Goal: Information Seeking & Learning: Learn about a topic

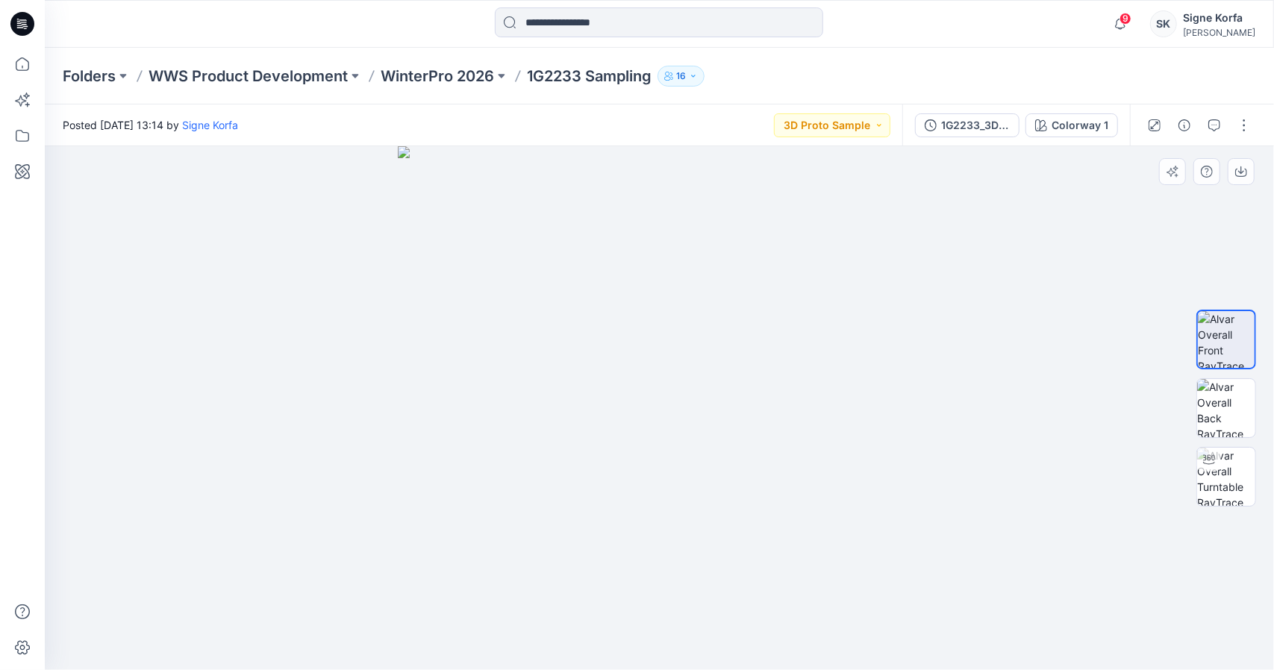
click at [1084, 326] on div at bounding box center [659, 408] width 1229 height 524
click at [1247, 128] on button "button" at bounding box center [1244, 125] width 24 height 24
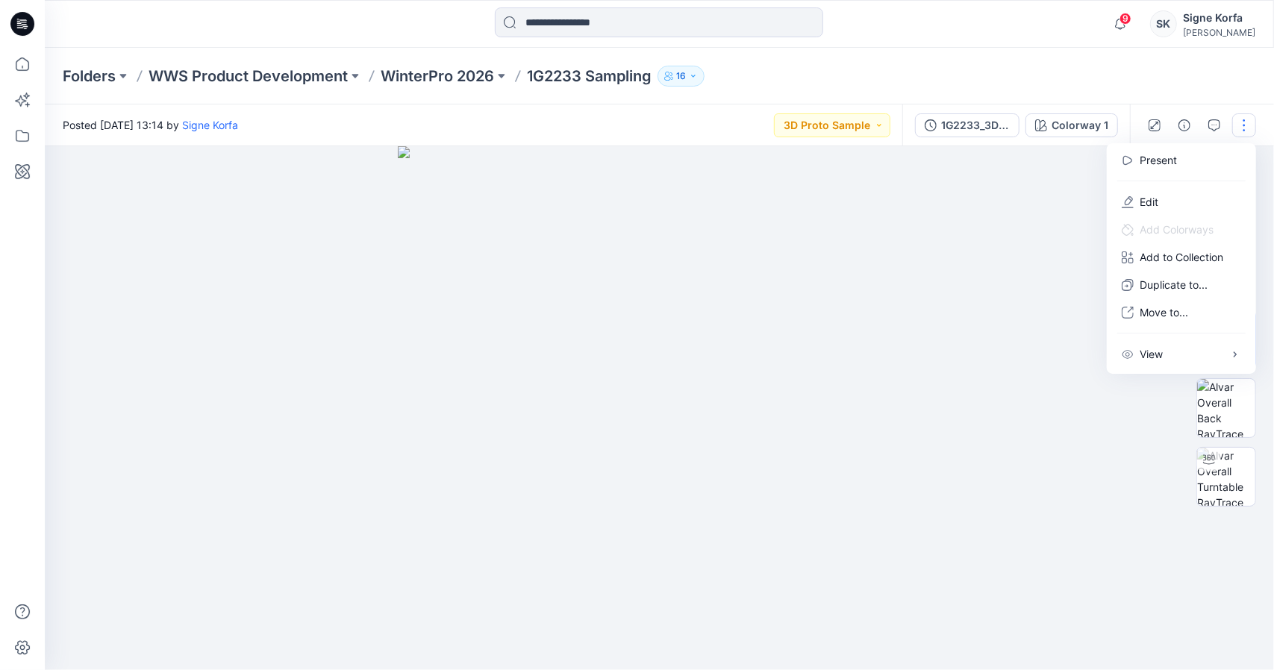
click at [1086, 237] on div at bounding box center [659, 408] width 1229 height 524
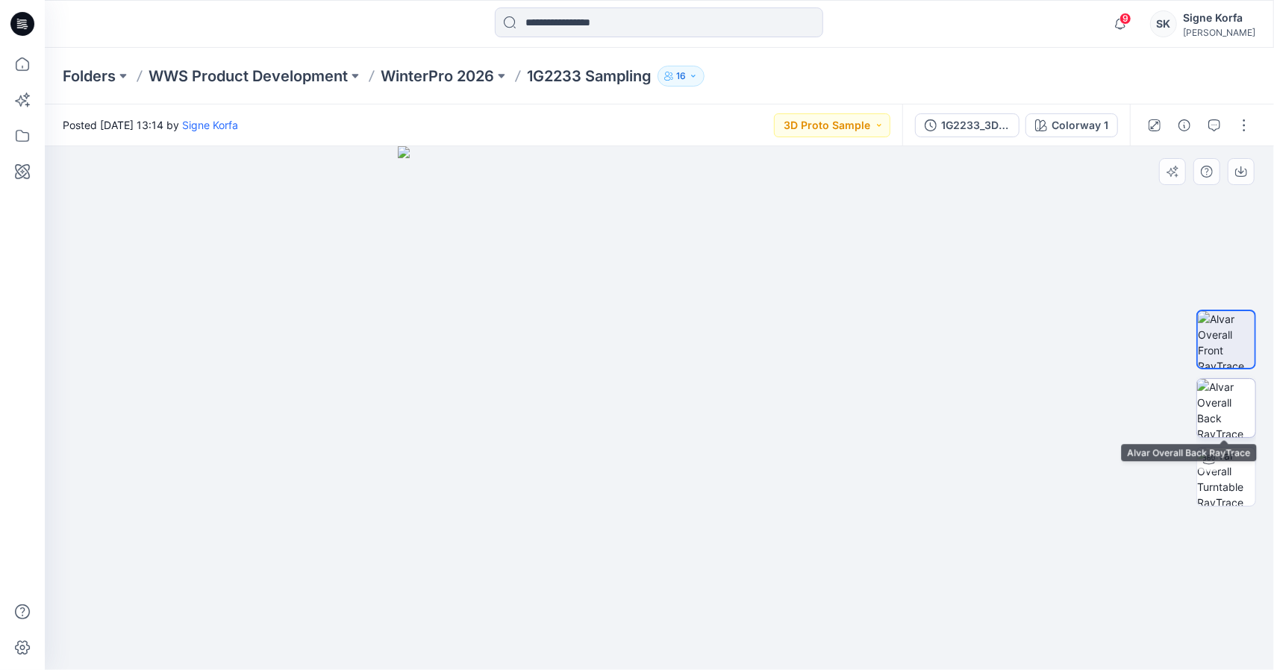
click at [1216, 387] on img at bounding box center [1226, 408] width 58 height 58
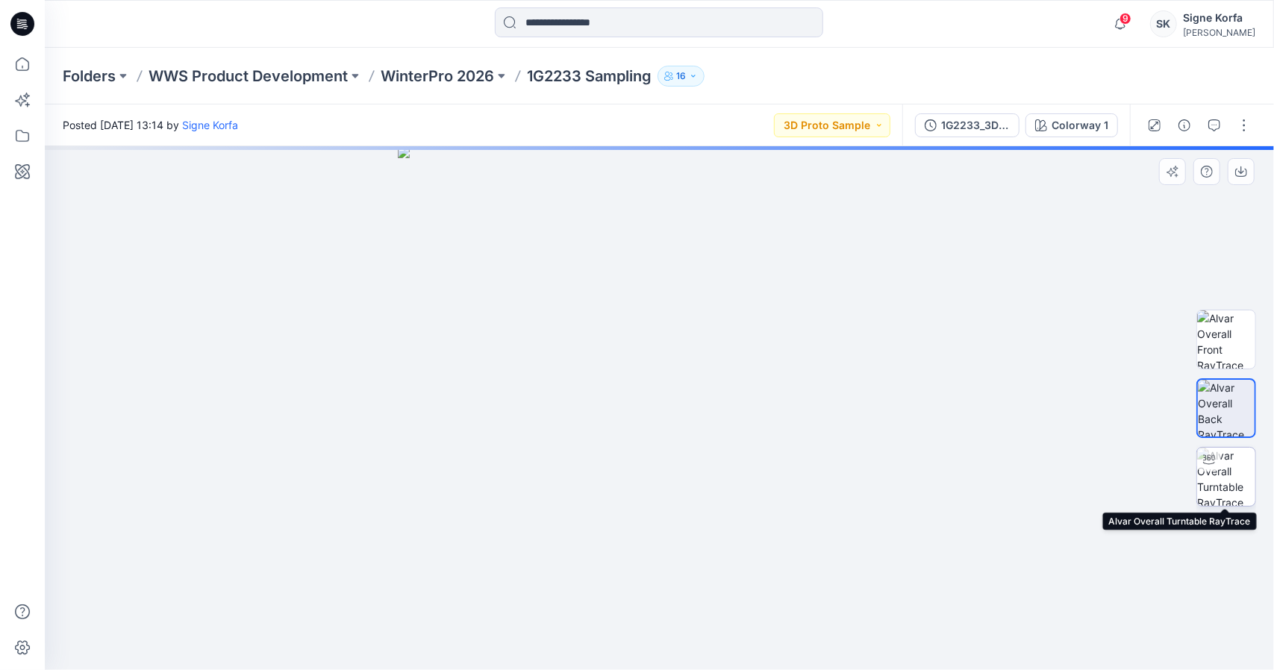
click at [1231, 471] on img at bounding box center [1226, 477] width 58 height 58
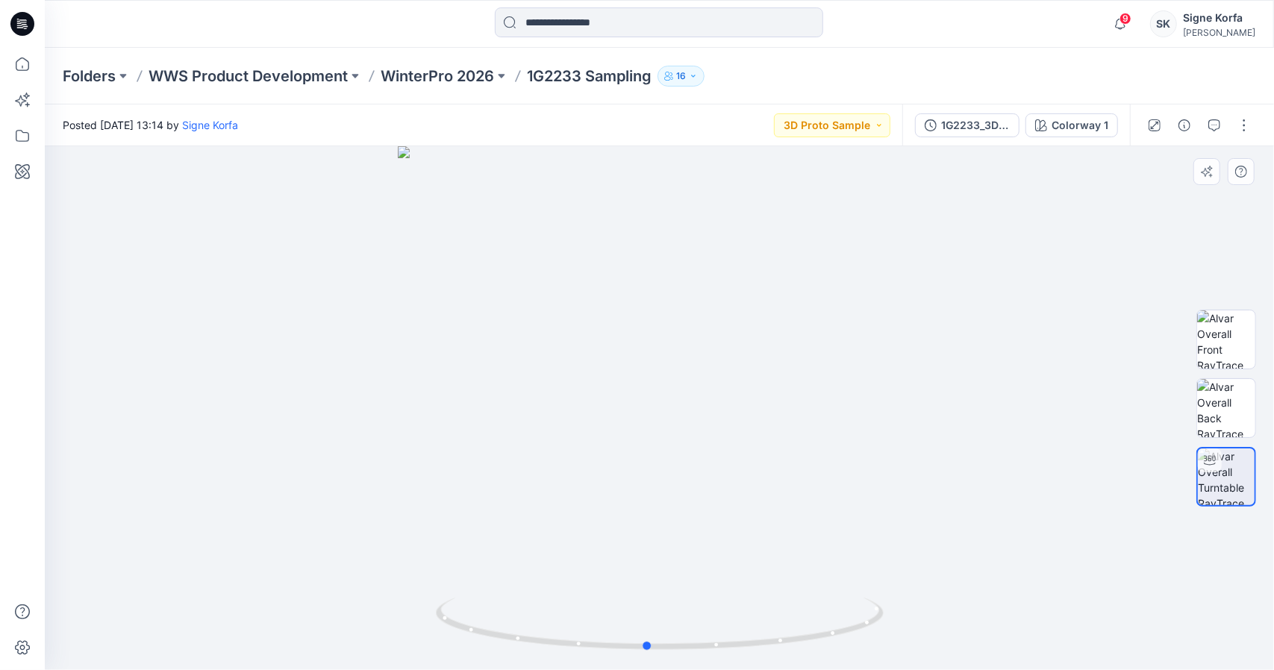
drag, startPoint x: 663, startPoint y: 644, endPoint x: 202, endPoint y: 625, distance: 460.9
click at [202, 625] on div at bounding box center [659, 408] width 1229 height 524
click at [966, 386] on div at bounding box center [659, 408] width 1229 height 524
click at [599, 356] on div at bounding box center [659, 408] width 1229 height 524
click at [1239, 345] on img at bounding box center [1226, 339] width 58 height 58
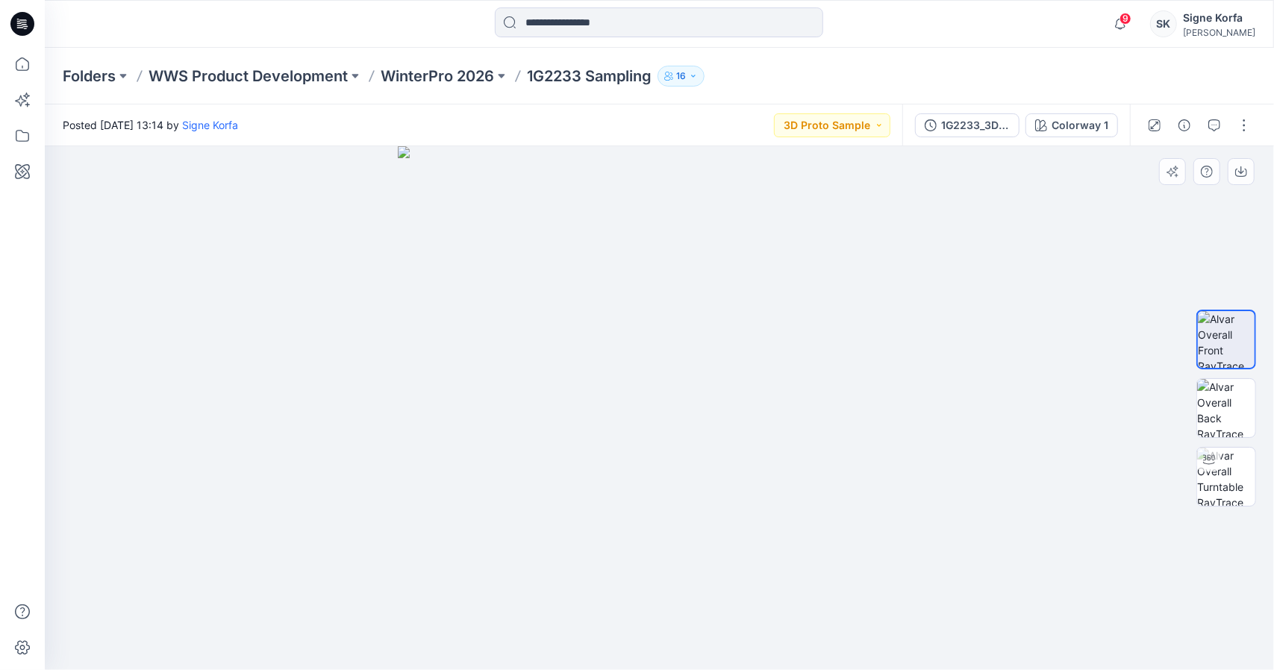
click at [787, 420] on img at bounding box center [660, 408] width 524 height 524
drag, startPoint x: 1226, startPoint y: 487, endPoint x: 1219, endPoint y: 488, distance: 7.6
click at [1225, 487] on img at bounding box center [1226, 477] width 58 height 58
drag, startPoint x: 665, startPoint y: 652, endPoint x: 940, endPoint y: 602, distance: 279.8
click at [940, 602] on div at bounding box center [659, 408] width 1229 height 524
